Goal: Navigation & Orientation: Find specific page/section

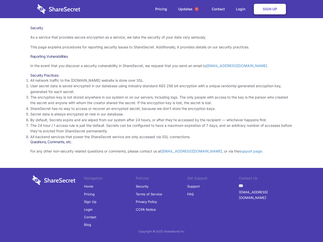
click at [161, 121] on li "By default, Secrets expire and are wiped from our system after 24 hours, or aft…" at bounding box center [161, 120] width 262 height 6
click at [196, 9] on span "1" at bounding box center [196, 9] width 4 height 4
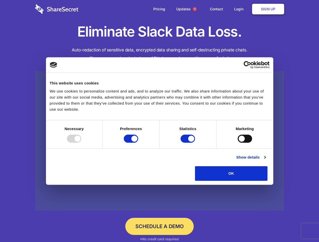
click at [81, 143] on div at bounding box center [74, 139] width 14 height 8
click at [138, 143] on input "Preferences" at bounding box center [131, 139] width 14 height 8
checkbox input "false"
